Goal: Check status: Check status

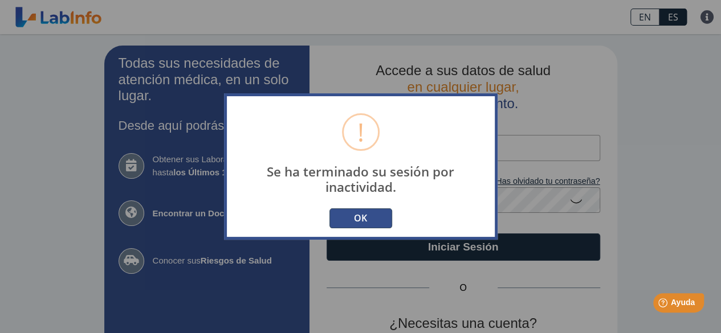
scroll to position [109, 0]
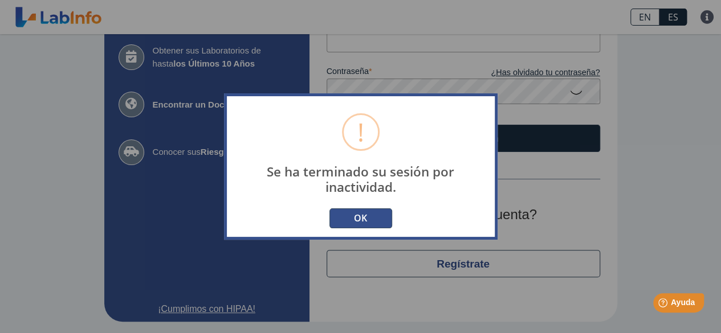
click at [366, 225] on button "OK" at bounding box center [360, 219] width 63 height 20
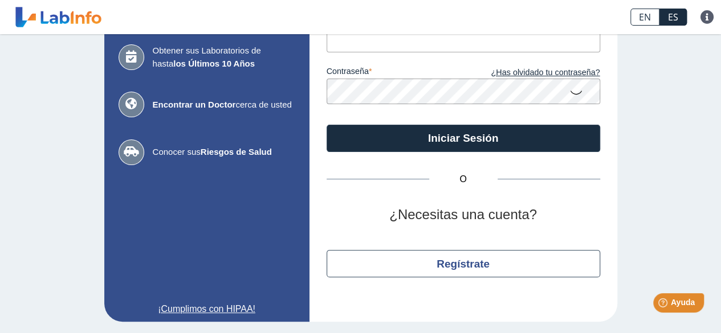
scroll to position [0, 0]
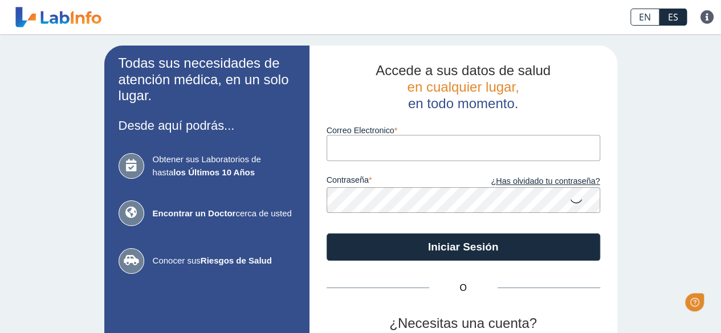
type input "[EMAIL_ADDRESS][DOMAIN_NAME]"
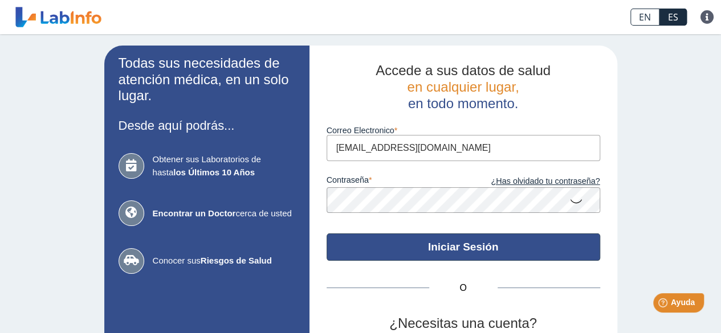
click at [414, 248] on button "Iniciar Sesión" at bounding box center [462, 247] width 273 height 27
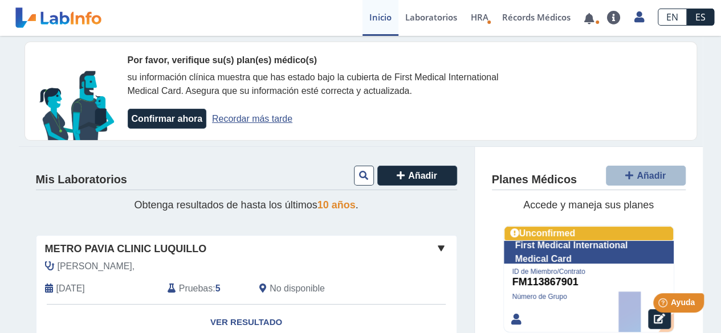
scroll to position [111, 0]
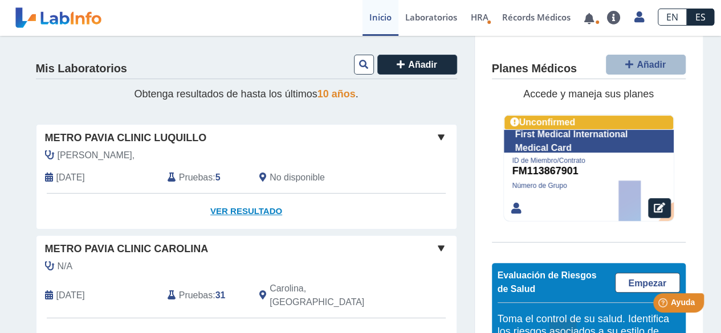
click at [223, 210] on link "Ver Resultado" at bounding box center [246, 212] width 420 height 36
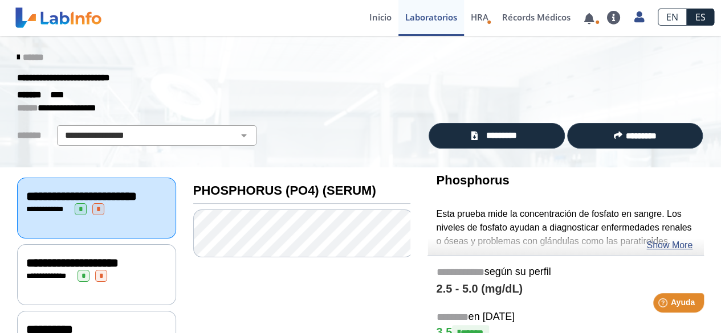
drag, startPoint x: 711, startPoint y: 64, endPoint x: 721, endPoint y: 113, distance: 49.5
click at [720, 113] on html "Immuno Reference Lab envió nuevos resultados de laboratorio Para [PERSON_NAME] …" at bounding box center [360, 166] width 721 height 333
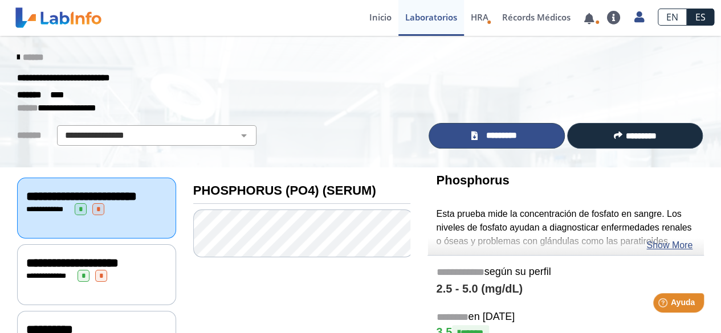
click at [508, 138] on span "*********" at bounding box center [501, 135] width 42 height 13
